Goal: Transaction & Acquisition: Purchase product/service

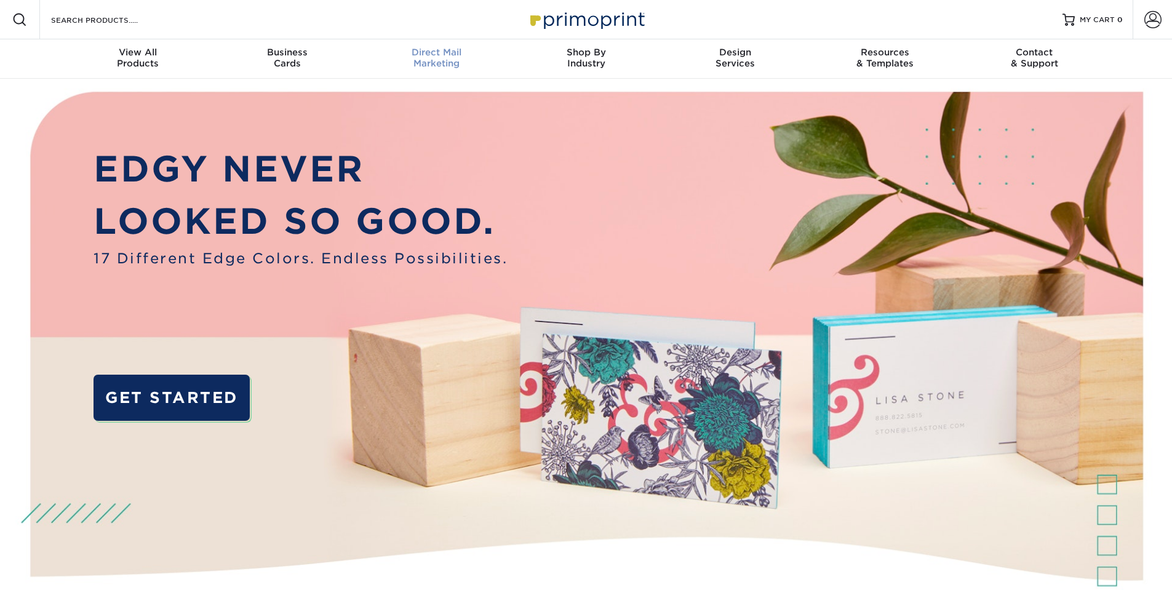
click at [450, 65] on div "Direct Mail Marketing" at bounding box center [437, 58] width 150 height 22
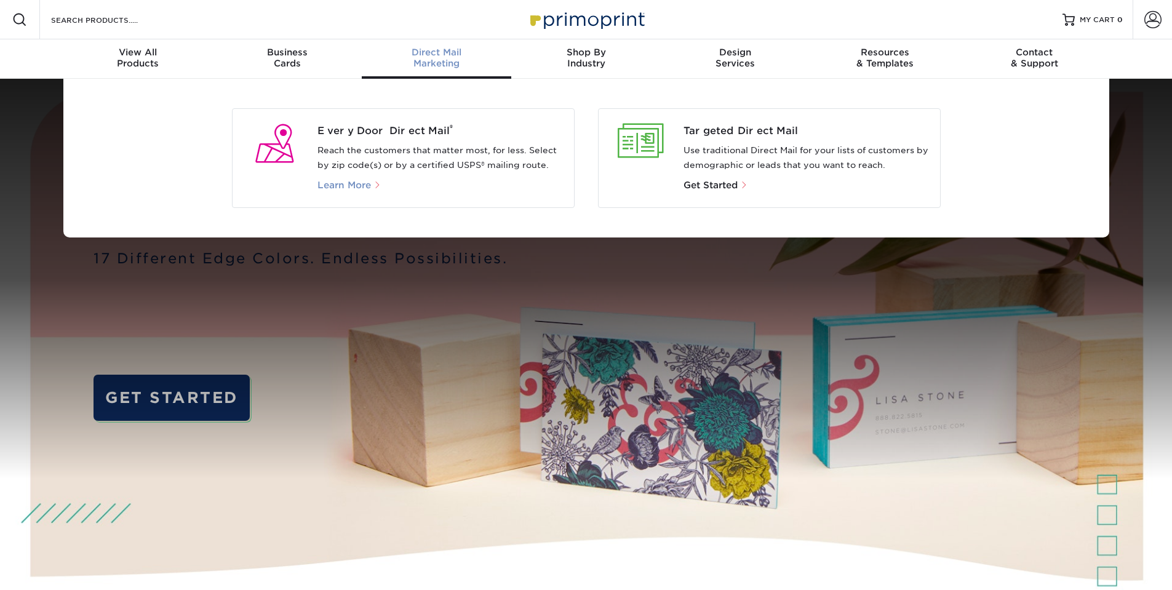
click at [349, 186] on span "Learn More" at bounding box center [345, 185] width 54 height 11
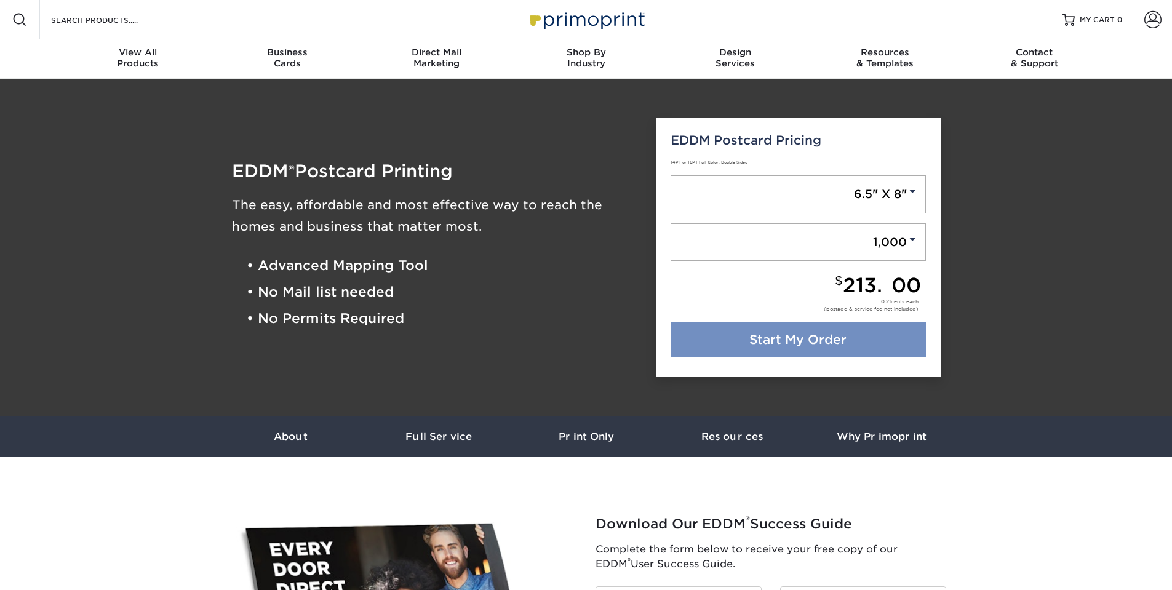
click at [826, 341] on link "Start My Order" at bounding box center [798, 339] width 255 height 34
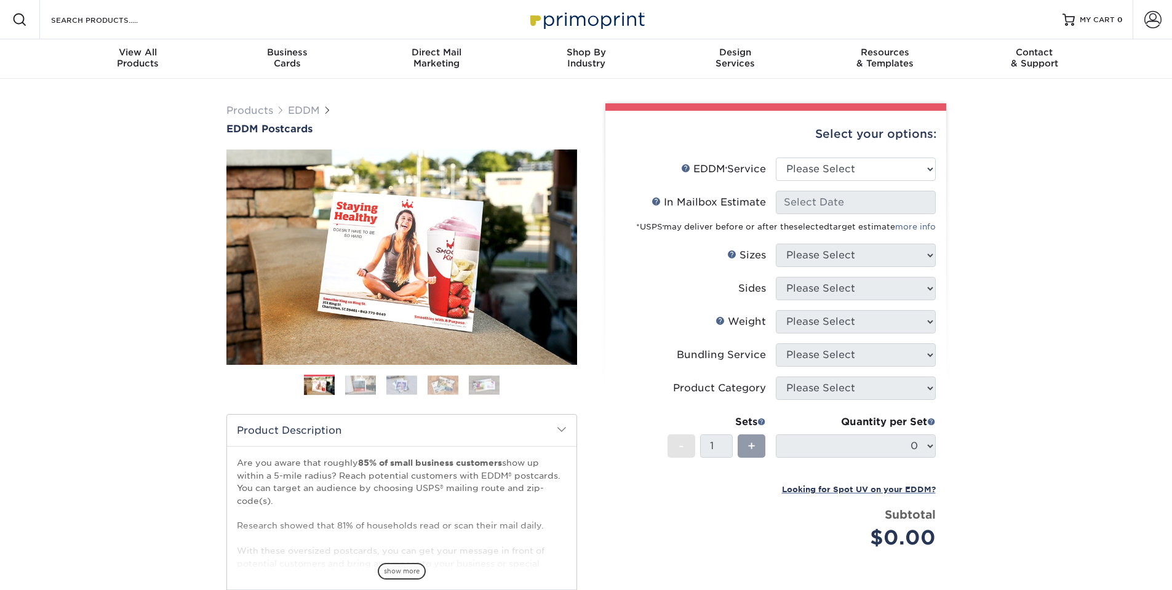
click at [815, 181] on li "EDDM Service Help EDDM ® Service Please Select Full Service Print Only" at bounding box center [776, 174] width 320 height 33
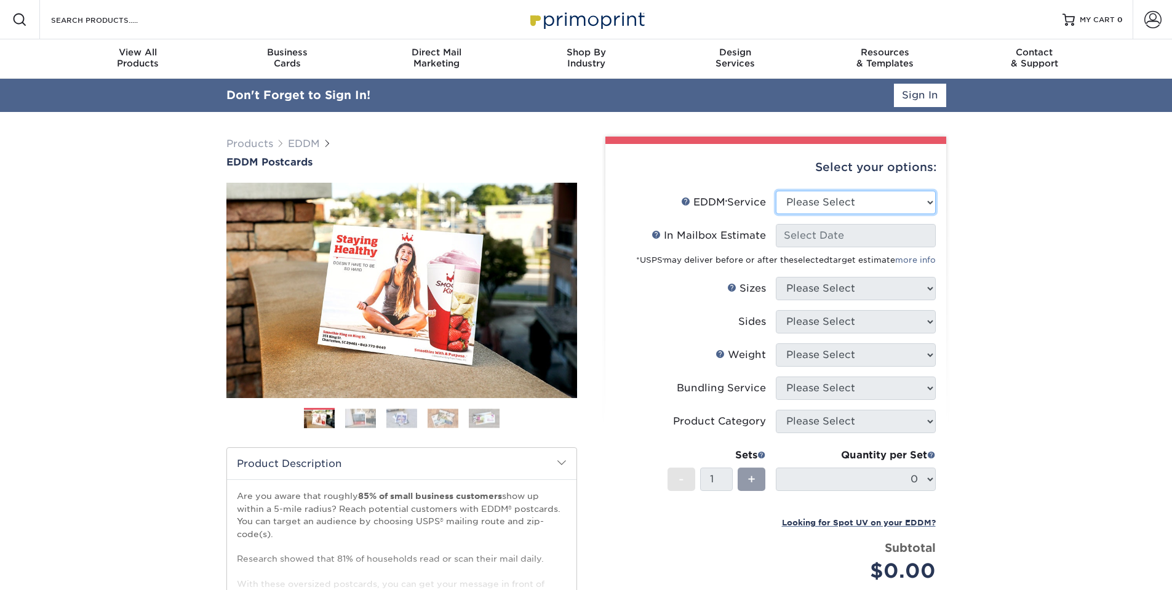
select select "full_service"
click at [776, 191] on select "Please Select Full Service Print Only" at bounding box center [856, 202] width 160 height 23
select select "-1"
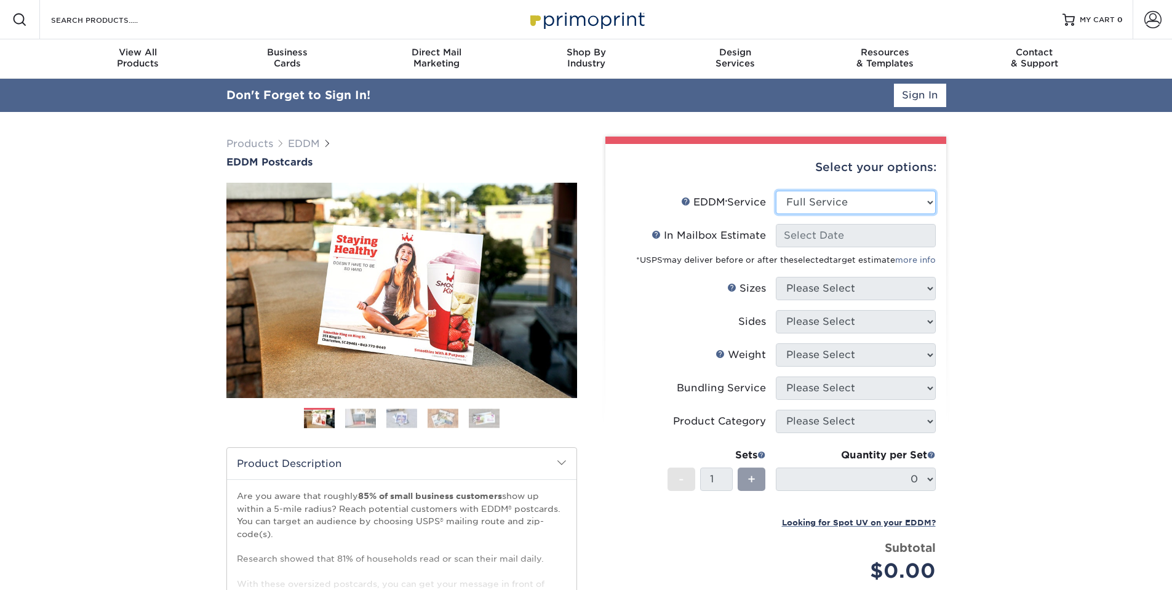
select select "-1"
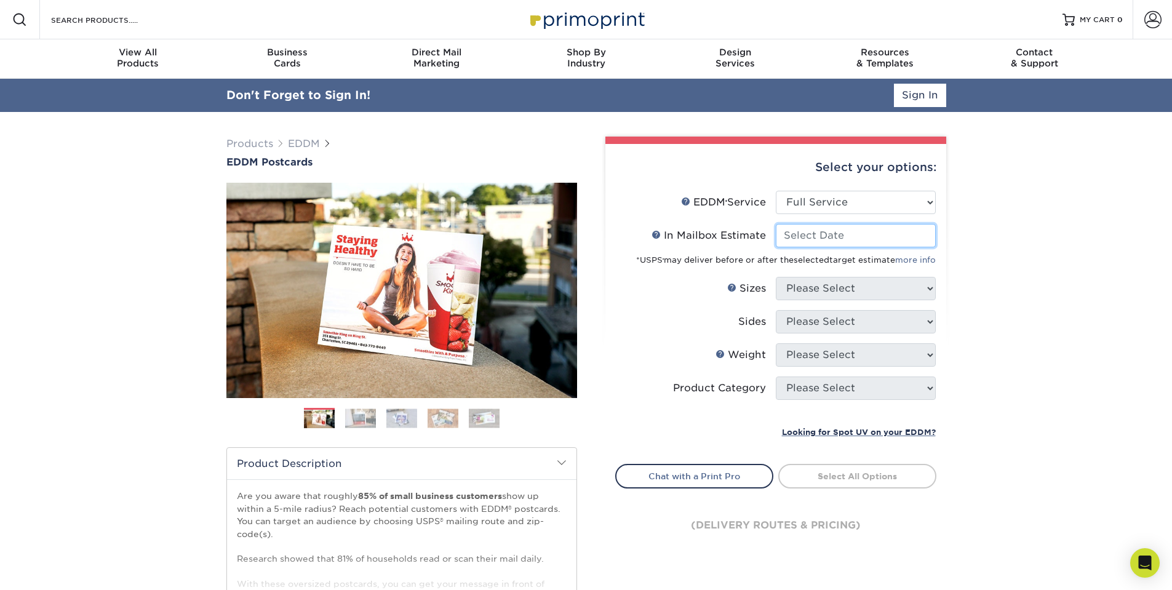
click at [843, 239] on input "In Mailbox Estimate Help In Mailbox Estimate" at bounding box center [856, 235] width 160 height 23
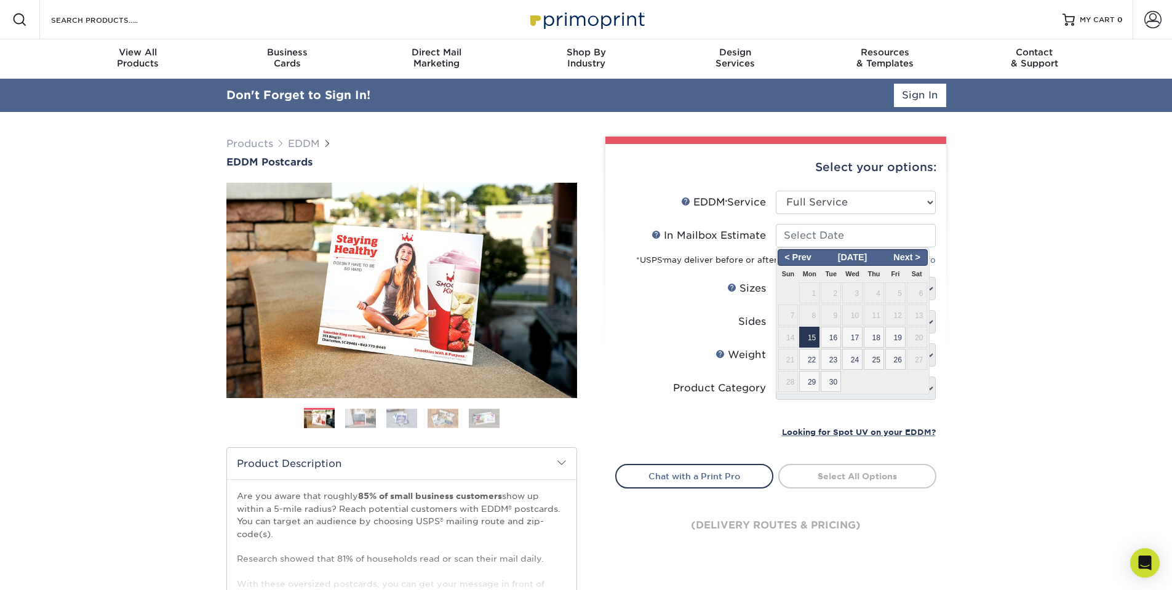
click at [814, 342] on span "15" at bounding box center [809, 337] width 20 height 21
type input "2025-09-15"
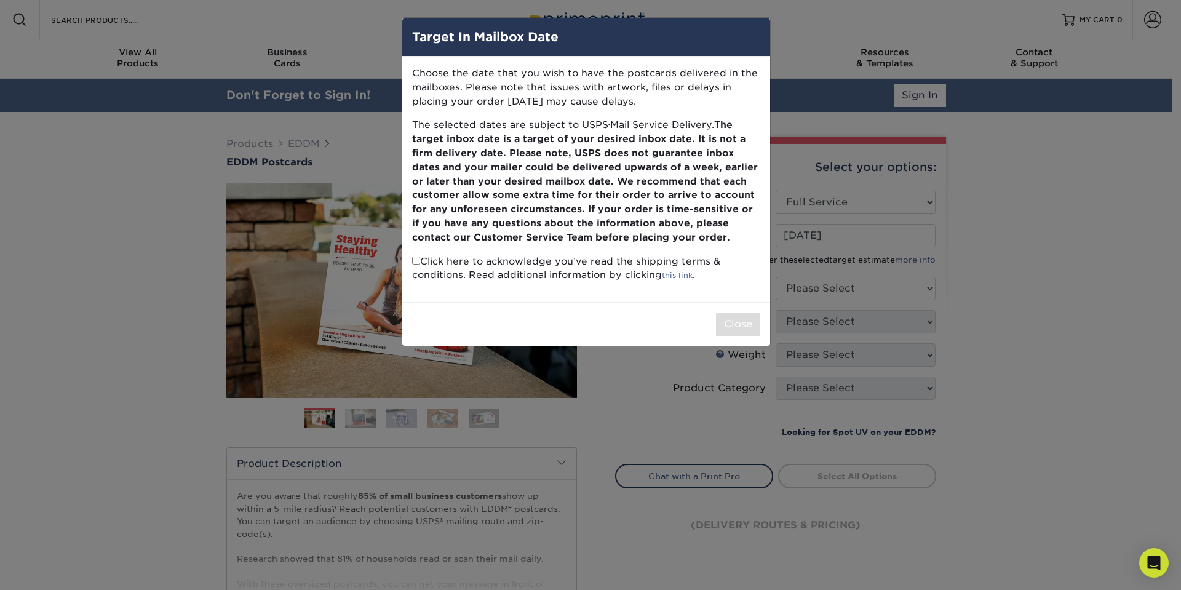
click at [420, 260] on p "Click here to acknowledge you’ve read the shipping terms & conditions. Read add…" at bounding box center [586, 269] width 348 height 28
click at [416, 260] on input "checkbox" at bounding box center [416, 261] width 8 height 8
checkbox input "true"
click at [755, 324] on button "Close" at bounding box center [738, 324] width 44 height 23
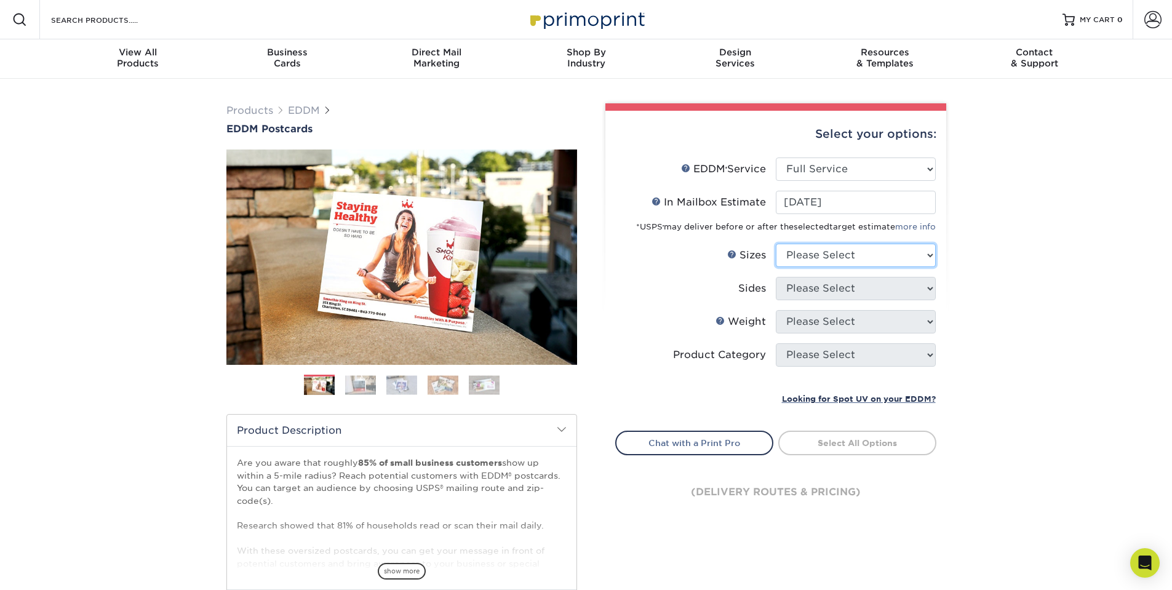
select select "6.50x8.00"
click at [776, 244] on select "Please Select 4.5" x 12" 6" x 12" 6.5" x 8" 6.5" x 9" 6.5" x 12" 7" x 8.5" 8" x…" at bounding box center [856, 255] width 160 height 23
click at [1076, 303] on div "Products EDDM EDDM Postcards Previous Next" at bounding box center [586, 407] width 1172 height 657
select select "13abbda7-1d64-4f25-8bb2-c179b224825d"
click at [776, 277] on select "Please Select Print Both Sides Print Front Only" at bounding box center [856, 288] width 160 height 23
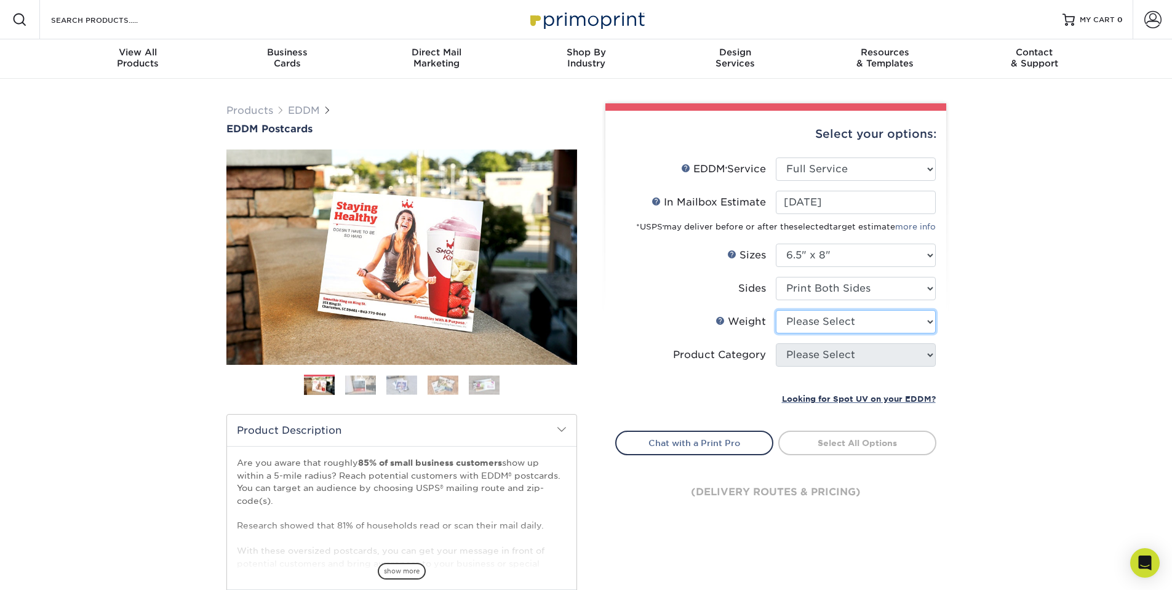
select select "16PT"
click at [776, 310] on select "Please Select 16PT 14PT" at bounding box center [856, 321] width 160 height 23
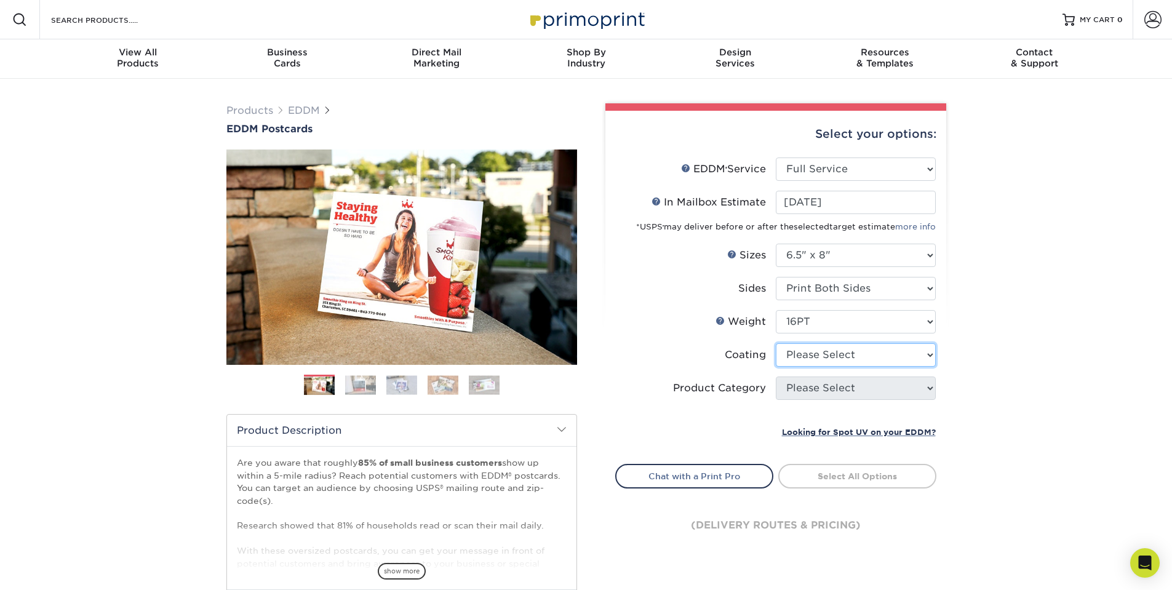
select select "121bb7b5-3b4d-429f-bd8d-bbf80e953313"
click at [776, 343] on select at bounding box center [856, 354] width 160 height 23
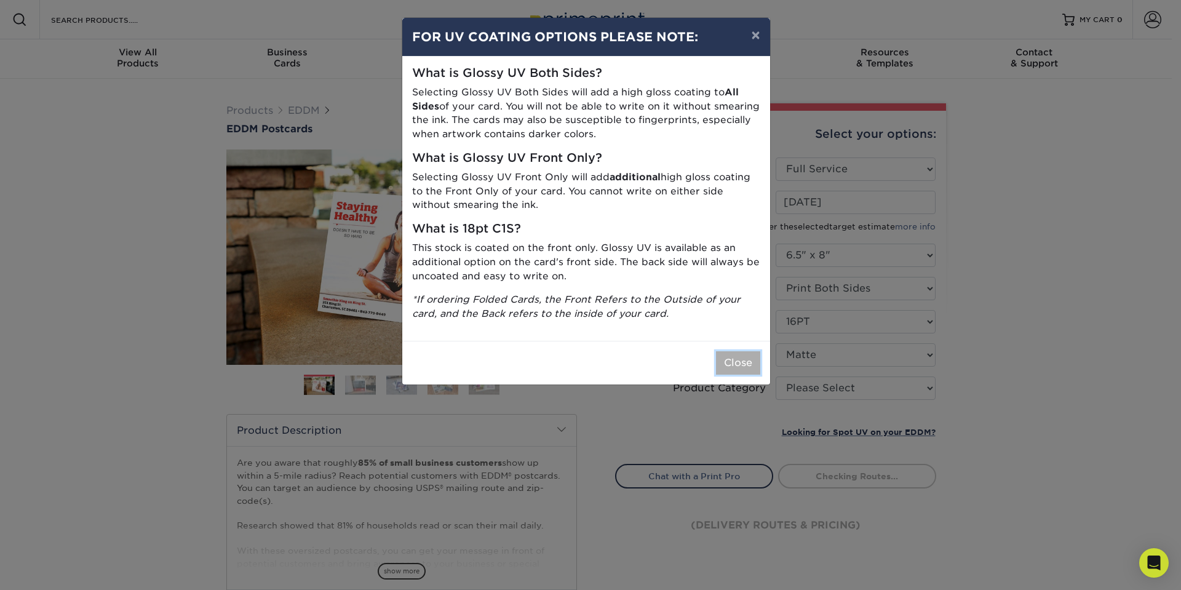
click at [738, 361] on button "Close" at bounding box center [738, 362] width 44 height 23
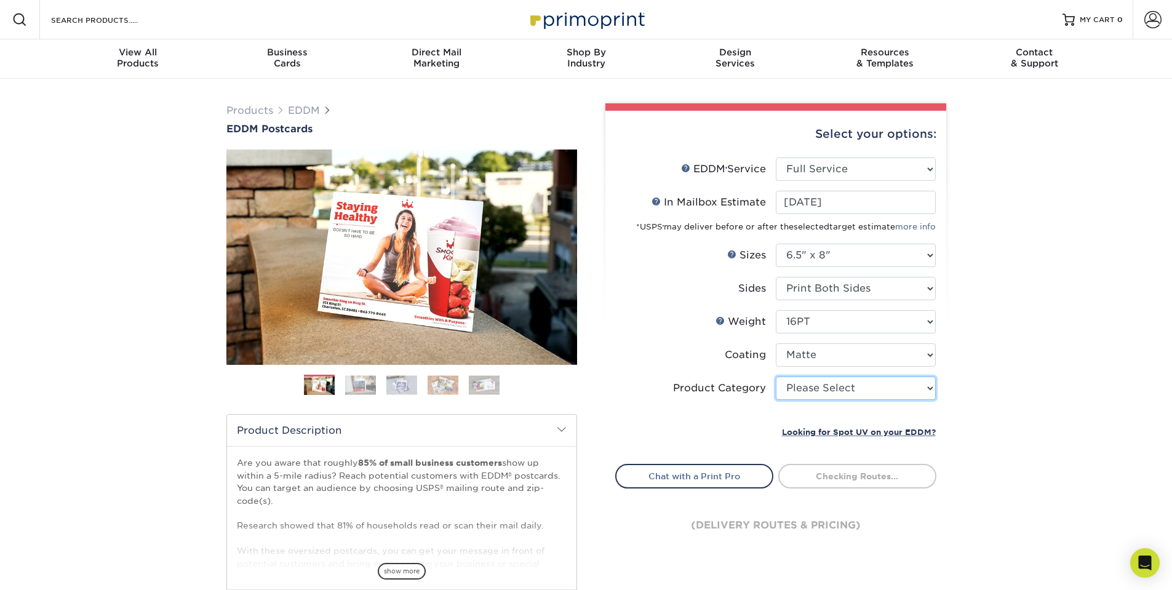
select select "9b7272e0-d6c8-4c3c-8e97-d3a1bcdab858"
click at [776, 377] on select "Please Select Postcards" at bounding box center [856, 388] width 160 height 23
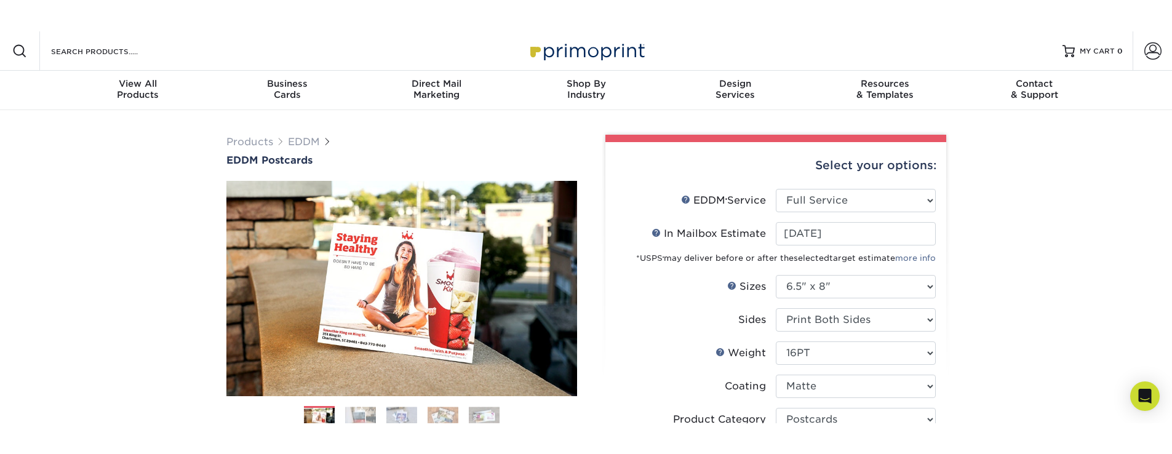
scroll to position [74, 0]
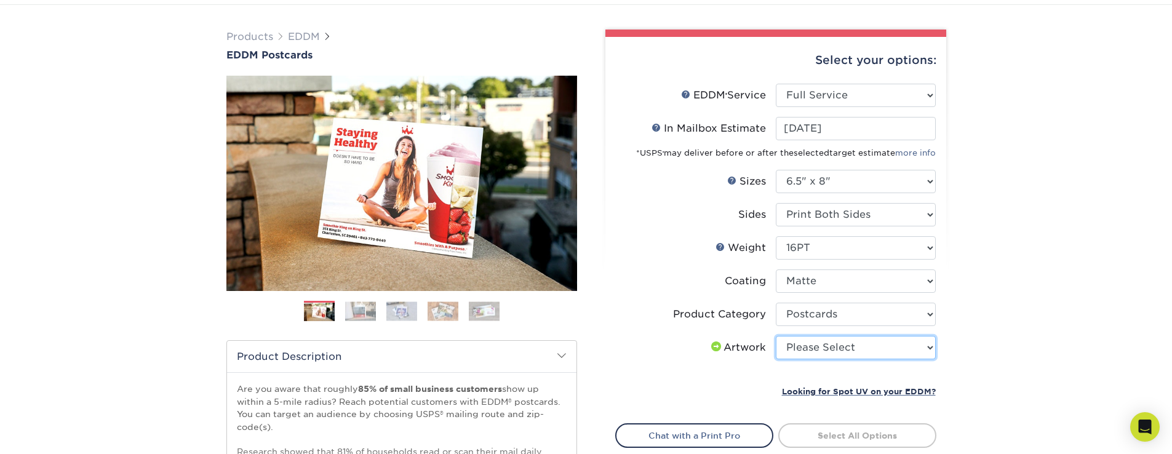
select select "upload"
click at [776, 336] on select "Please Select I will upload files I need a design - $150" at bounding box center [856, 347] width 160 height 23
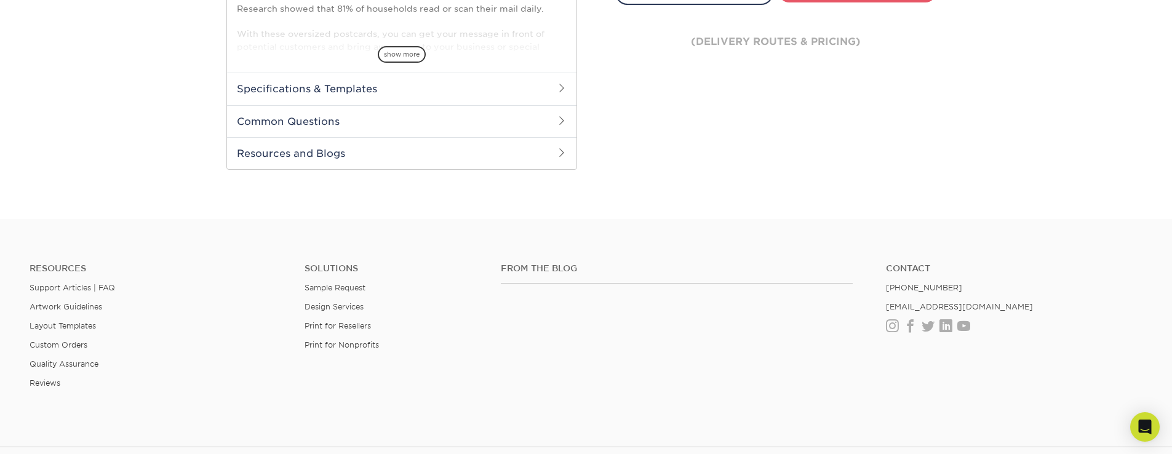
scroll to position [295, 0]
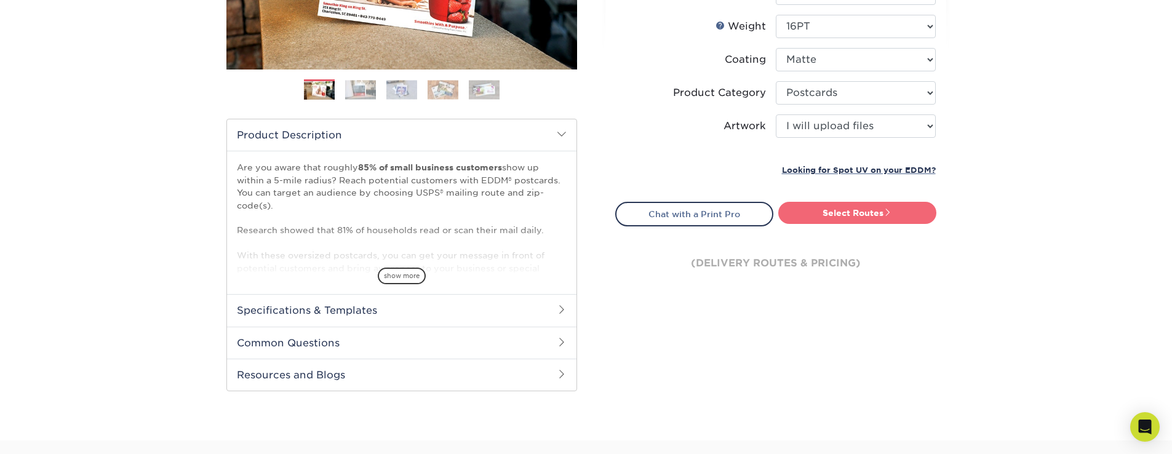
click at [842, 214] on link "Select Routes" at bounding box center [857, 213] width 158 height 22
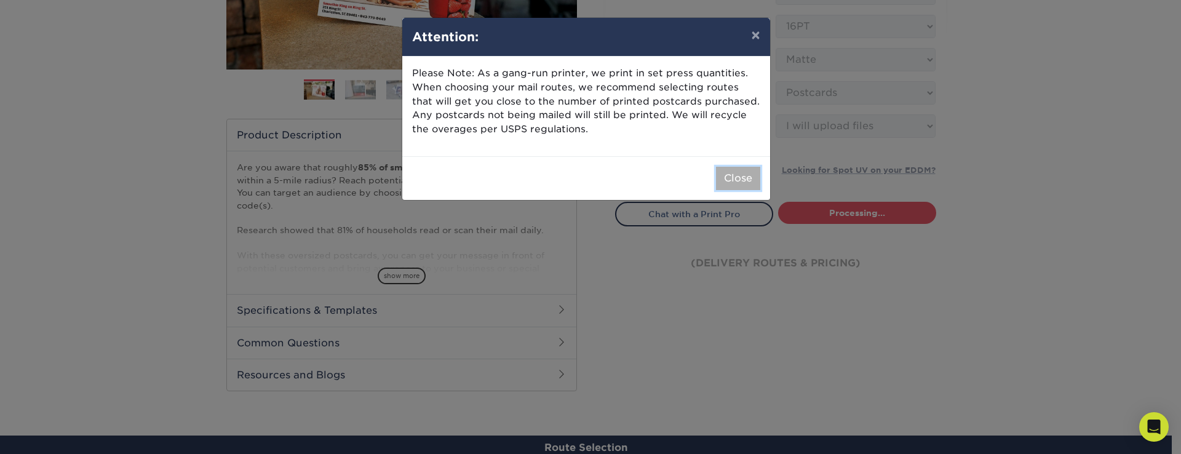
click at [725, 169] on button "Close" at bounding box center [738, 178] width 44 height 23
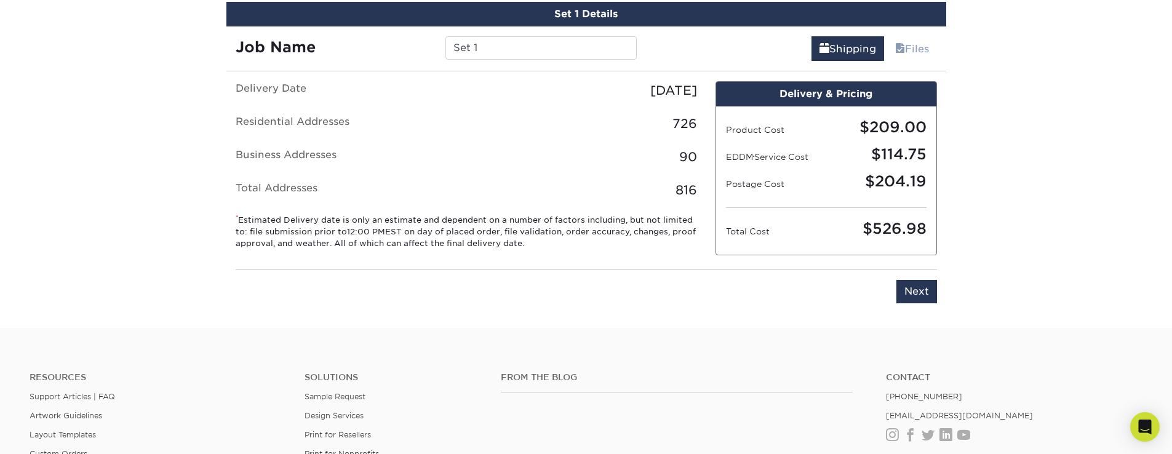
scroll to position [553, 0]
